Goal: Task Accomplishment & Management: Use online tool/utility

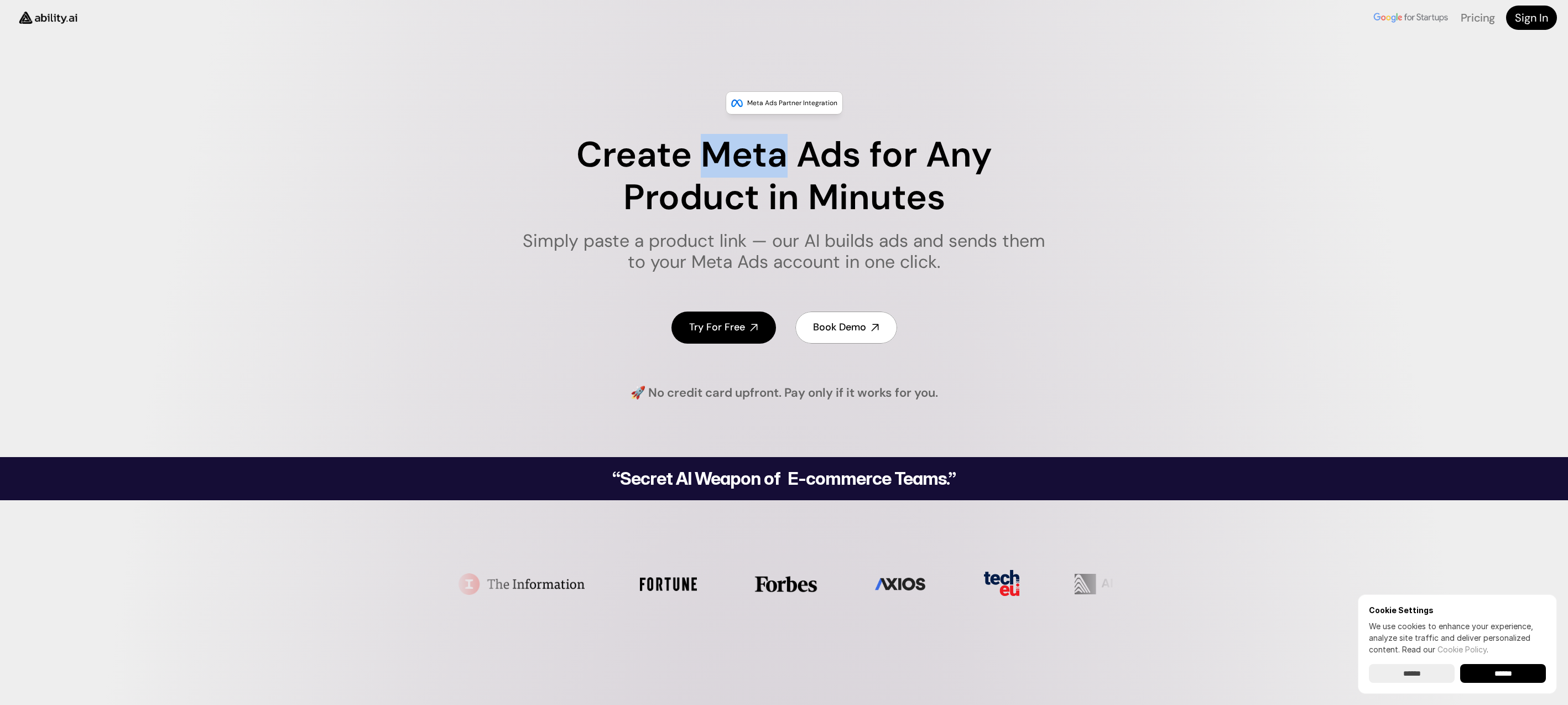
click at [701, 171] on h1 "Create Meta Ads for Any Product in Minutes" at bounding box center [784, 176] width 537 height 85
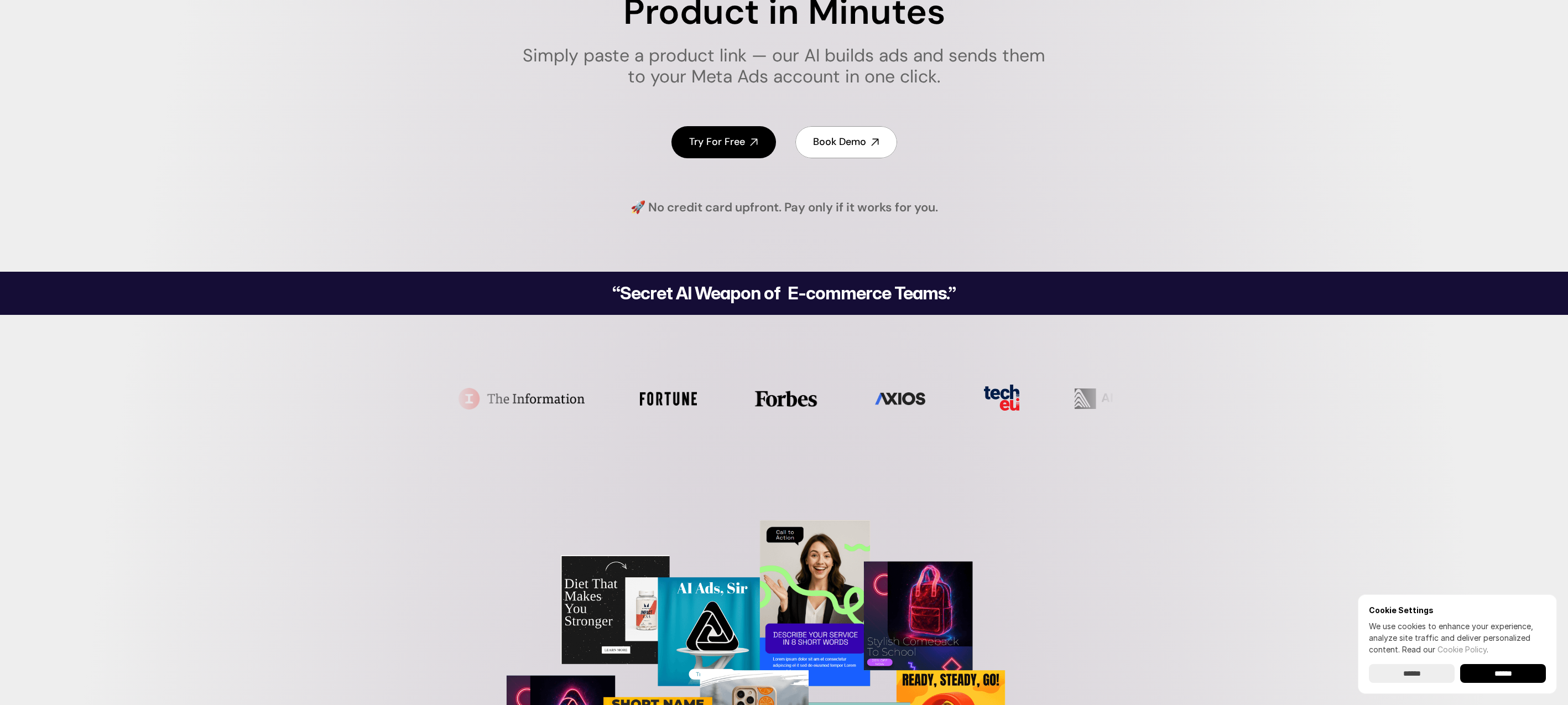
scroll to position [399, 0]
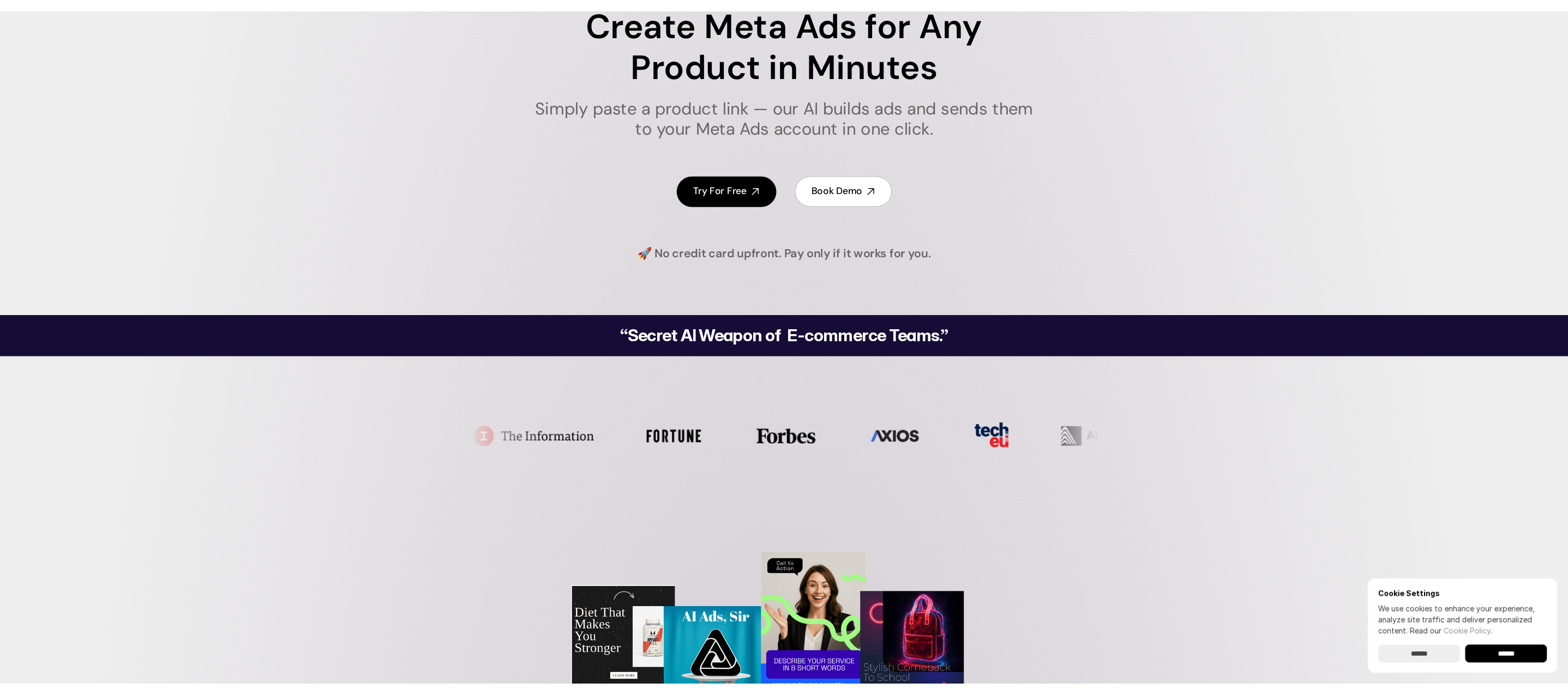
scroll to position [0, 0]
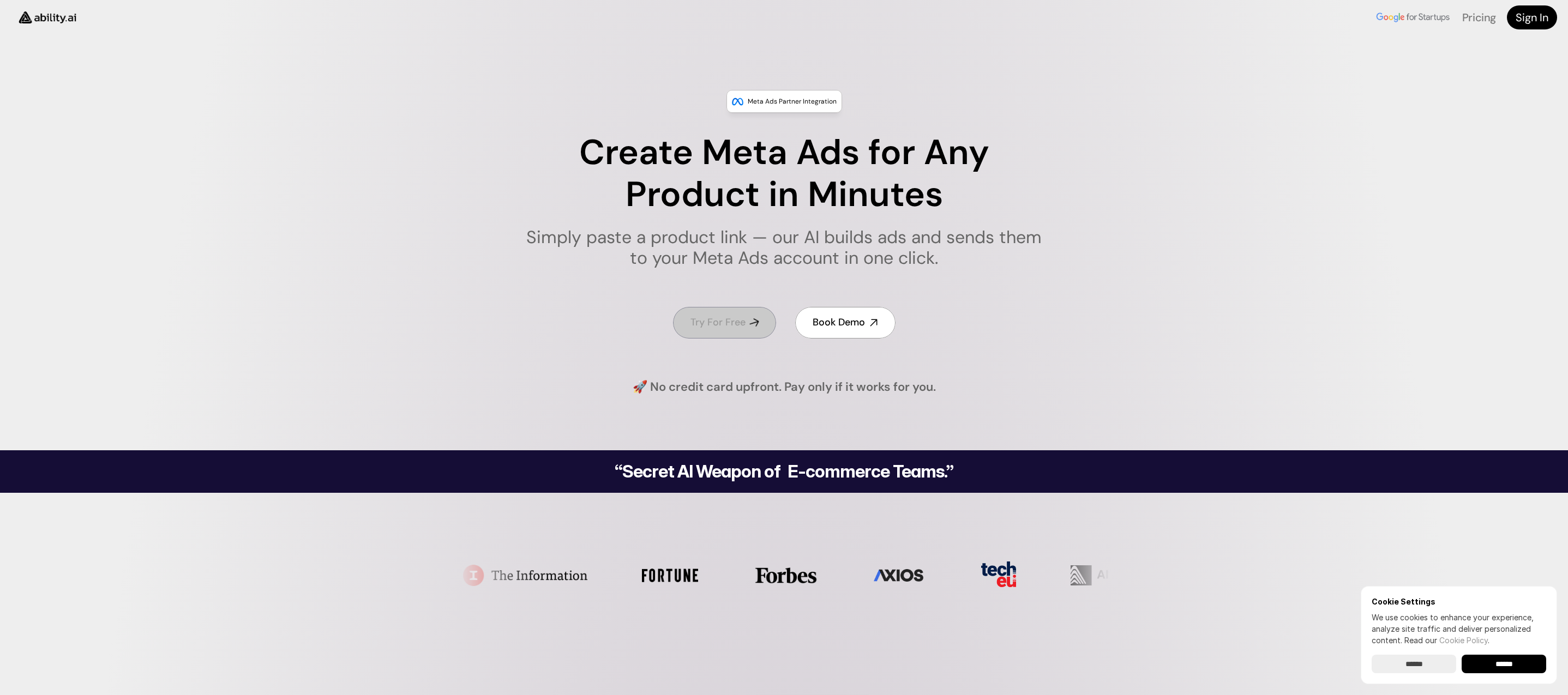
click at [730, 324] on h4 "Try For Free" at bounding box center [718, 322] width 55 height 13
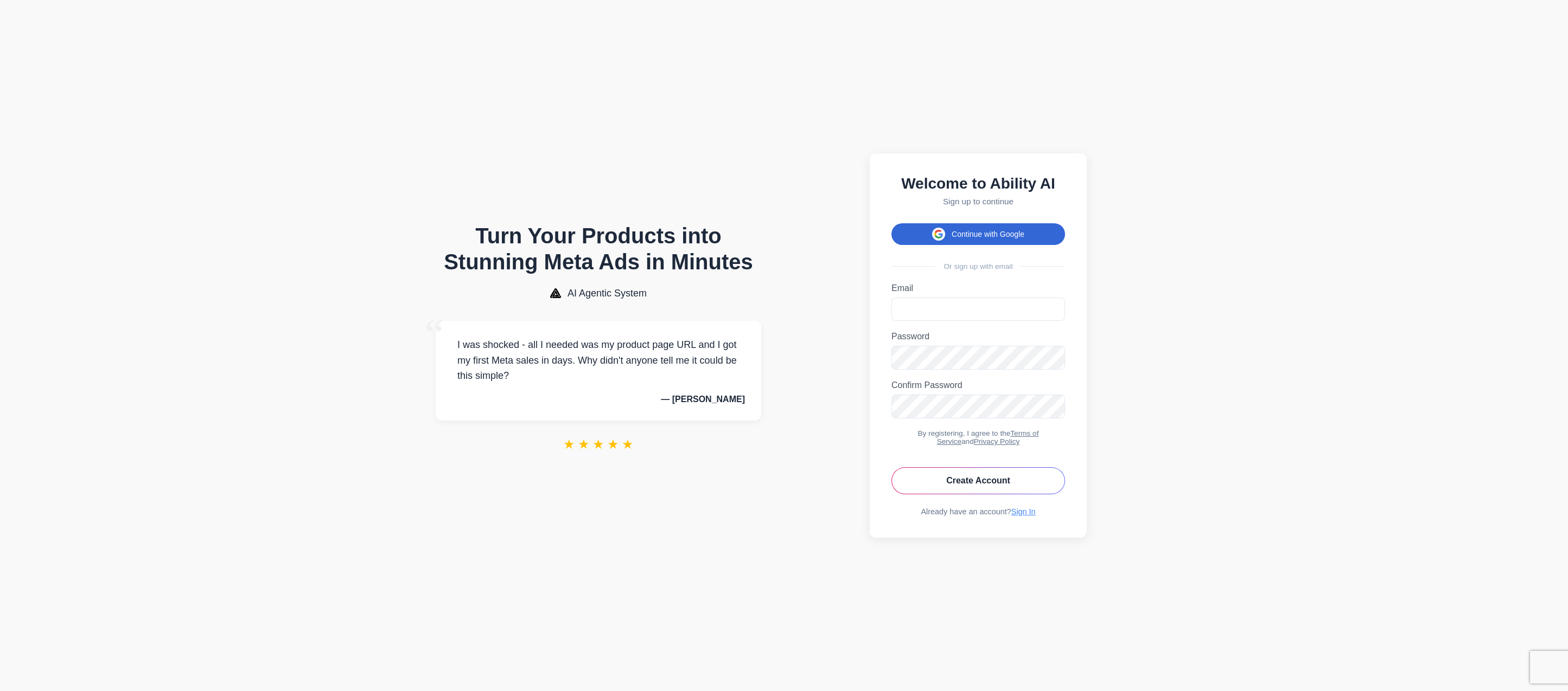
click at [911, 237] on button "Continue with Google" at bounding box center [978, 234] width 173 height 22
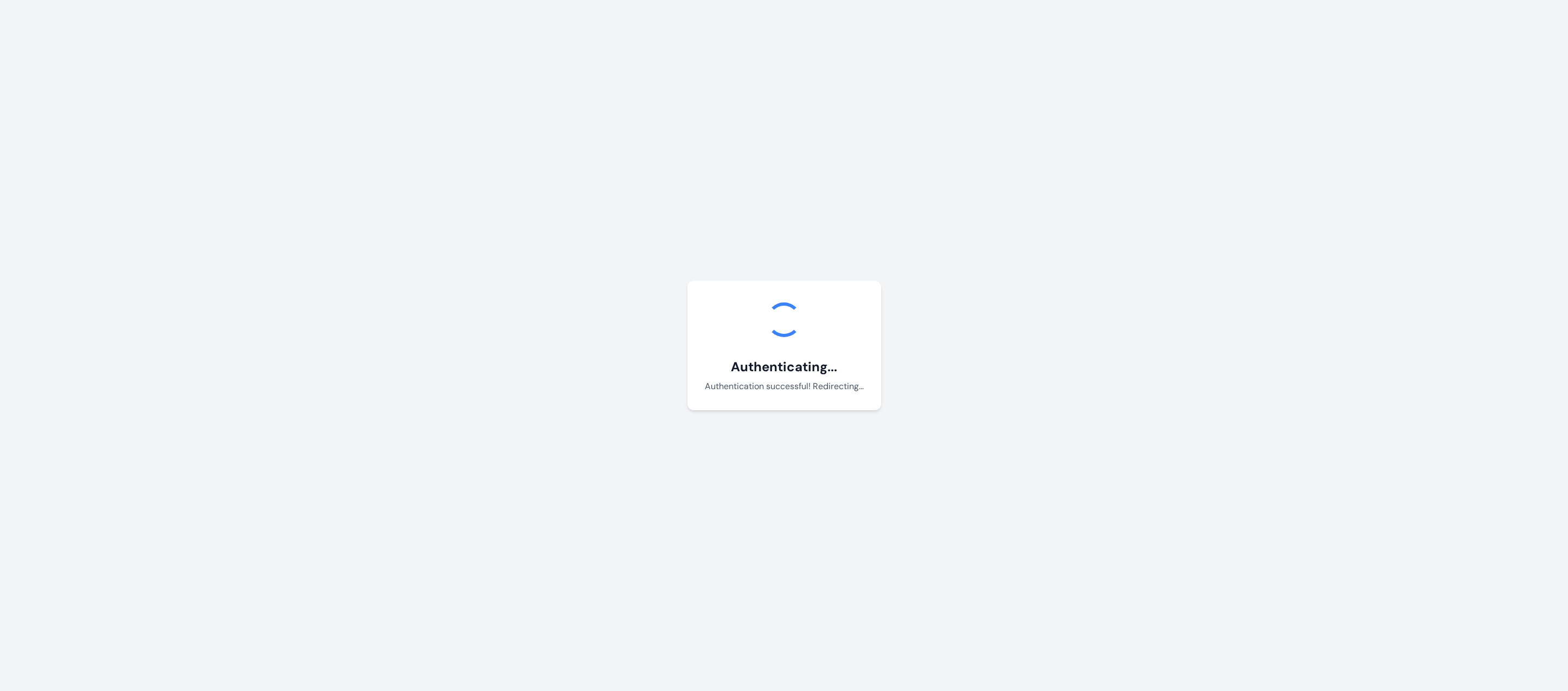
click at [964, 427] on body "Authenticating... Authentication successful! Redirecting... Debug Info: Loading…" at bounding box center [784, 346] width 1568 height 691
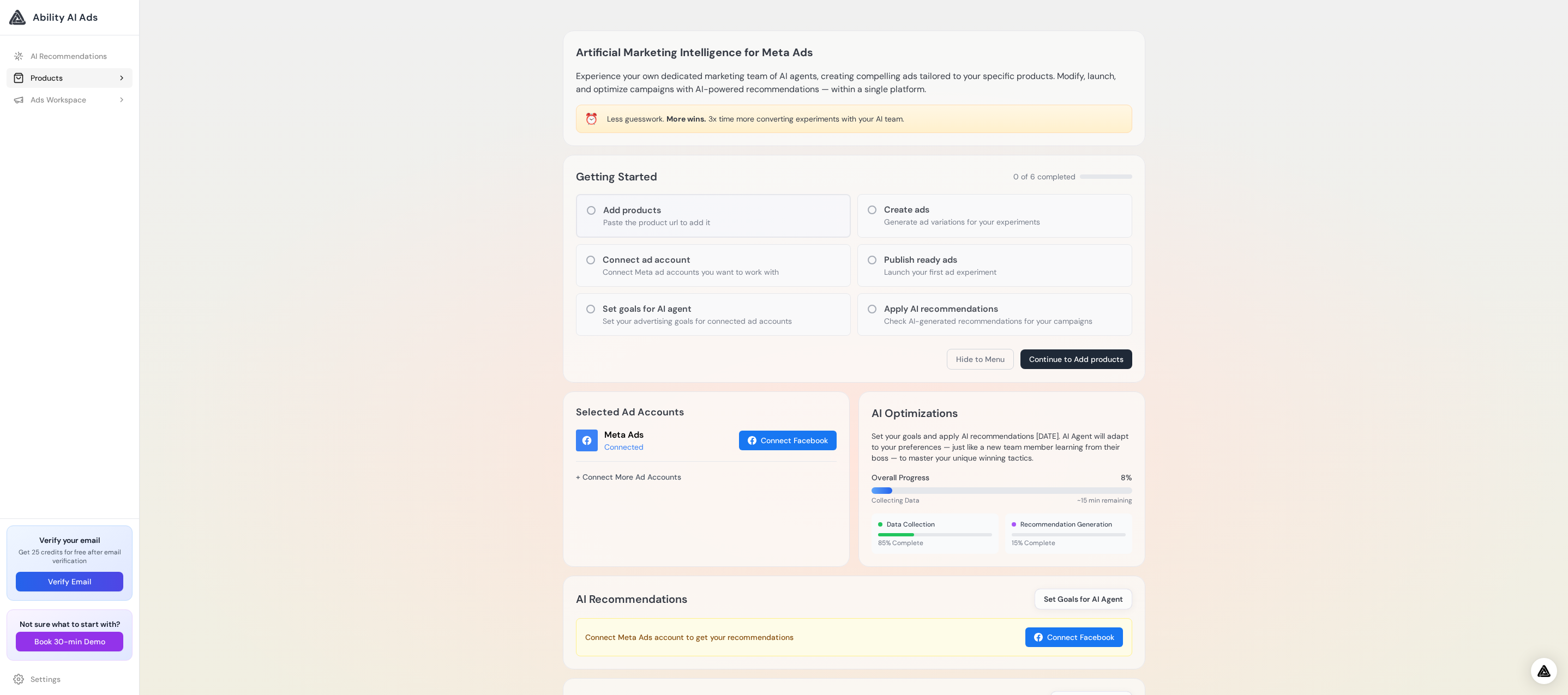
click at [105, 78] on button "Products" at bounding box center [70, 78] width 126 height 20
click at [87, 99] on link "Add Product" at bounding box center [75, 100] width 115 height 20
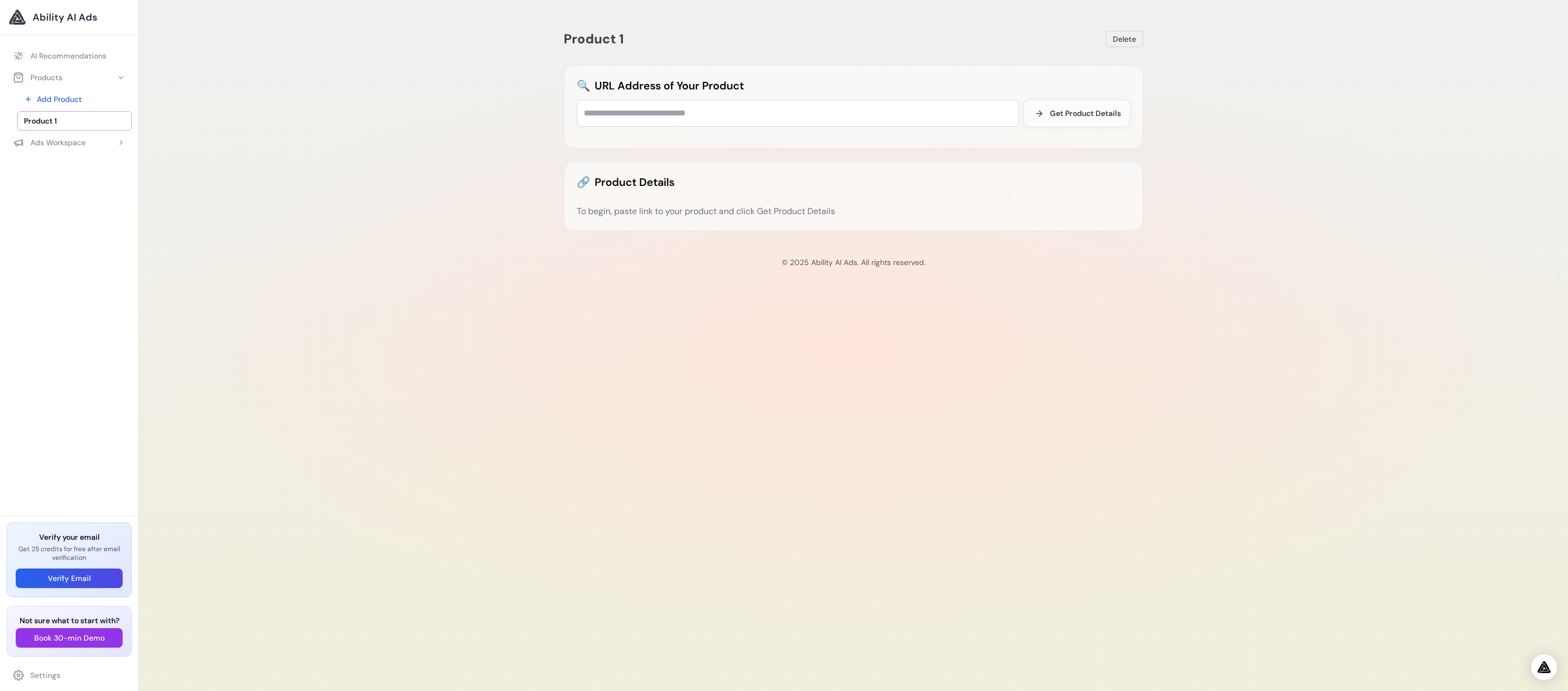
drag, startPoint x: 302, startPoint y: 154, endPoint x: 266, endPoint y: 150, distance: 36.2
click at [298, 153] on div "Product 1 Delete 🔍 URL Address of Your Product Get Product Details 🔗 Product De…" at bounding box center [853, 346] width 1429 height 691
click at [107, 143] on button "Ads Workspace" at bounding box center [69, 142] width 125 height 19
click at [95, 157] on link "Add Experiment" at bounding box center [75, 164] width 114 height 19
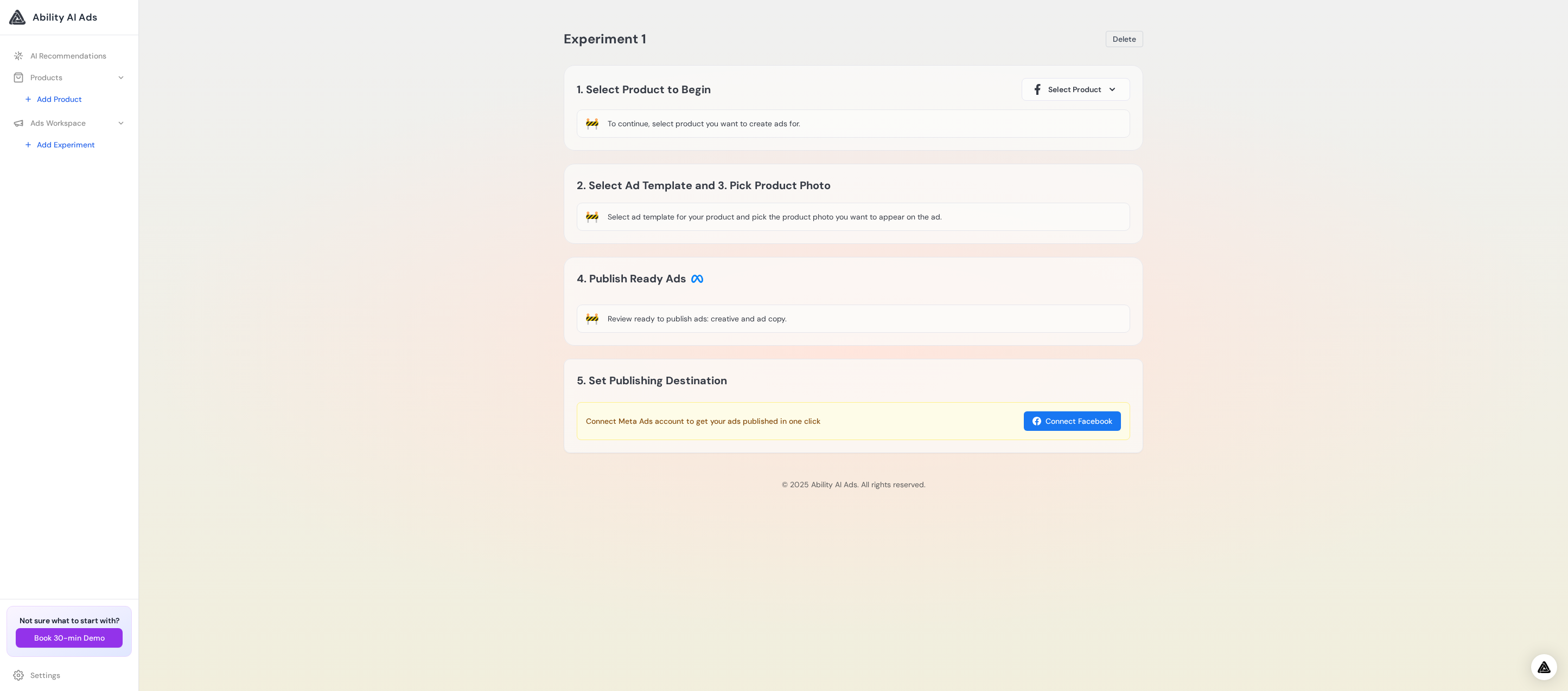
click at [515, 192] on div "Experiment 1 [GEOGRAPHIC_DATA] Loading Experiment Processing experiment data...…" at bounding box center [853, 346] width 1429 height 691
